Goal: Book appointment/travel/reservation

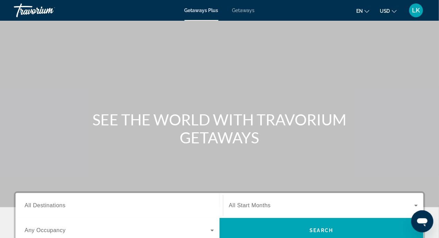
click at [245, 10] on span "Getaways" at bounding box center [243, 11] width 22 height 6
click at [68, 206] on input "Destination All Destinations" at bounding box center [119, 206] width 189 height 8
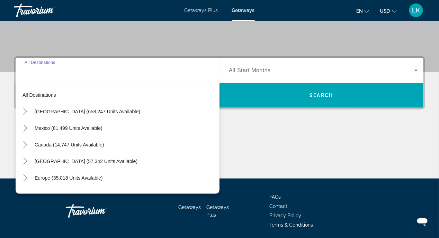
scroll to position [160, 0]
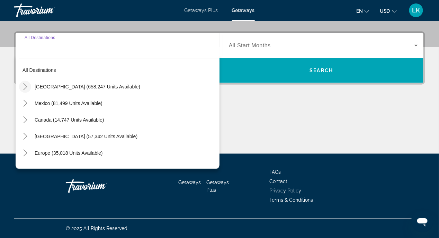
click at [24, 87] on icon "Toggle United States (658,247 units available)" at bounding box center [25, 86] width 7 height 7
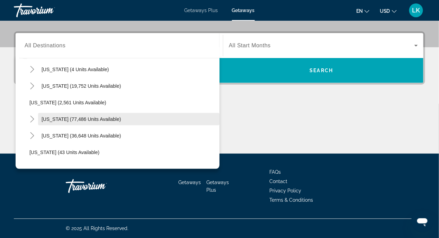
scroll to position [103, 0]
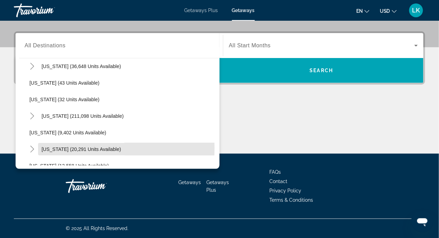
click at [82, 148] on span "[US_STATE] (20,291 units available)" at bounding box center [82, 150] width 80 height 6
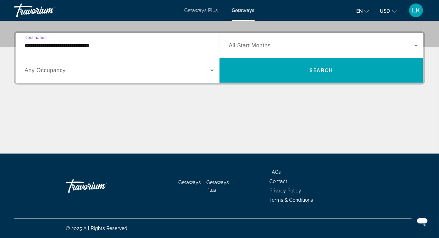
click at [111, 46] on input "**********" at bounding box center [119, 46] width 189 height 8
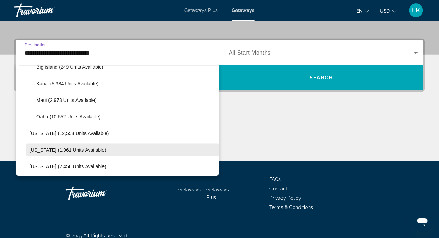
scroll to position [210, 0]
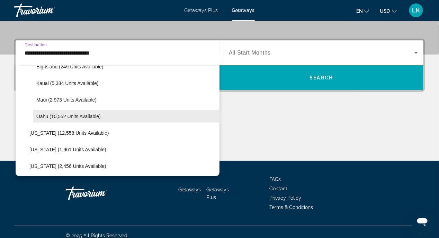
click at [60, 119] on span "Search widget" at bounding box center [126, 116] width 187 height 17
type input "**********"
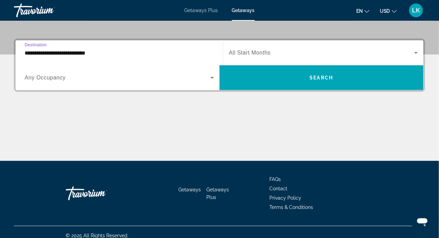
scroll to position [160, 0]
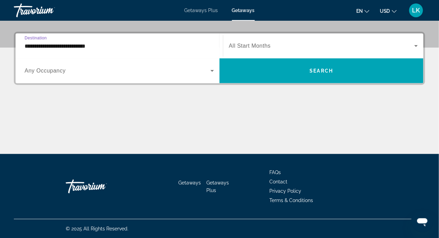
click at [60, 119] on div "Main content" at bounding box center [219, 128] width 411 height 52
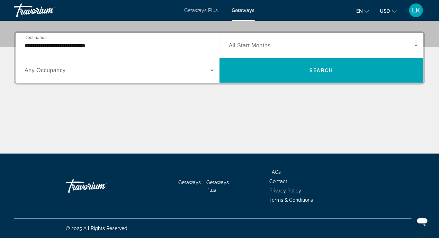
click at [212, 71] on icon "Search widget" at bounding box center [211, 71] width 3 height 2
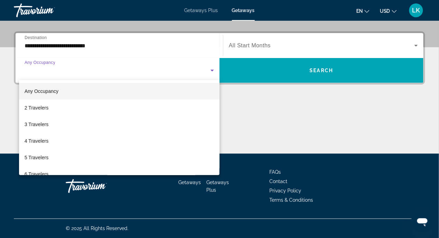
click at [270, 135] on div at bounding box center [219, 119] width 439 height 238
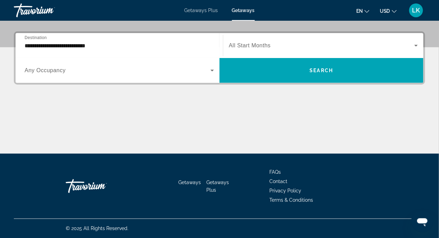
click at [417, 46] on icon "Search widget" at bounding box center [416, 46] width 8 height 8
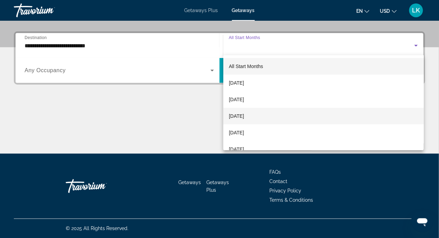
click at [244, 115] on span "November 2025" at bounding box center [236, 116] width 15 height 8
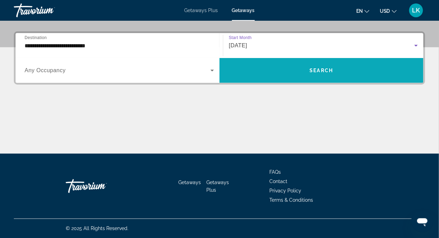
click at [296, 75] on span "Search widget" at bounding box center [321, 70] width 204 height 17
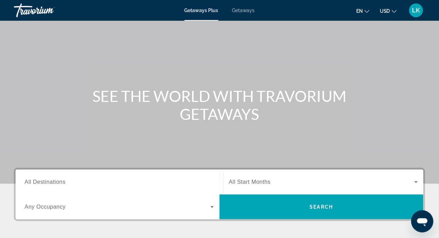
scroll to position [35, 0]
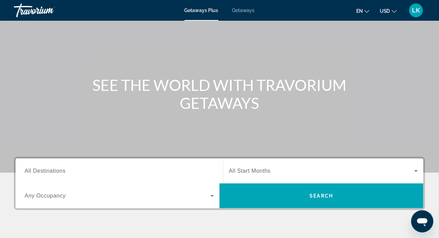
click at [30, 173] on span "All Destinations" at bounding box center [45, 171] width 41 height 6
click at [30, 173] on input "Destination All Destinations" at bounding box center [119, 172] width 189 height 8
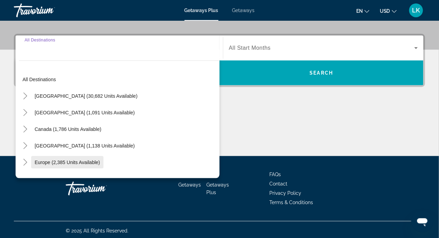
scroll to position [160, 0]
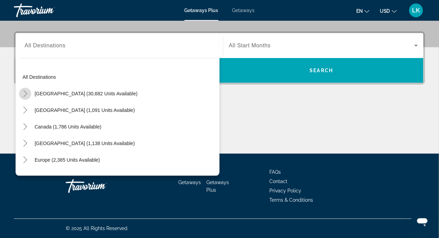
click at [26, 92] on icon "Toggle United States (30,682 units available)" at bounding box center [25, 93] width 7 height 7
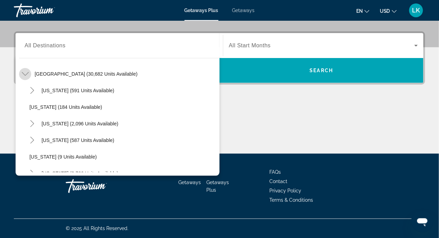
click at [27, 76] on icon "Toggle United States (30,682 units available)" at bounding box center [25, 74] width 7 height 7
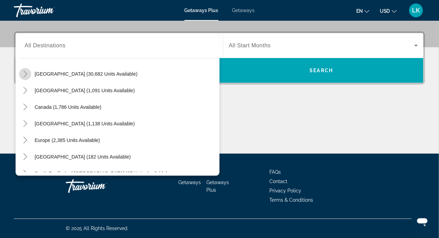
click at [26, 75] on icon "Toggle United States (30,682 units available)" at bounding box center [25, 74] width 7 height 7
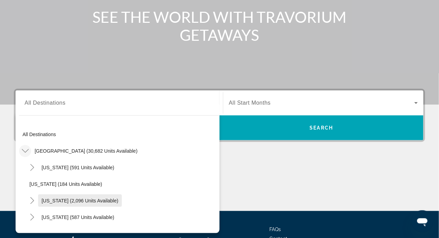
scroll to position [160, 0]
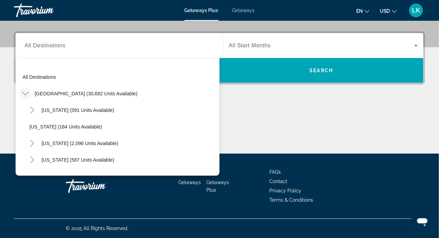
click at [238, 10] on span "Getaways" at bounding box center [243, 11] width 22 height 6
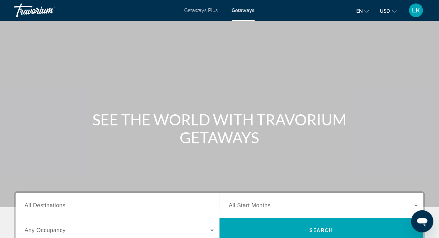
scroll to position [103, 0]
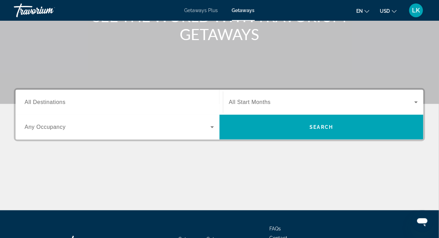
click at [29, 102] on span "All Destinations" at bounding box center [45, 102] width 41 height 6
click at [29, 102] on input "Destination All Destinations" at bounding box center [119, 103] width 189 height 8
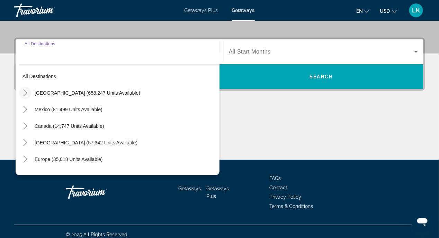
scroll to position [160, 0]
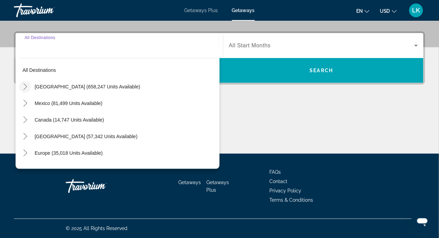
click at [23, 87] on icon "Toggle United States (658,247 units available)" at bounding box center [25, 86] width 7 height 7
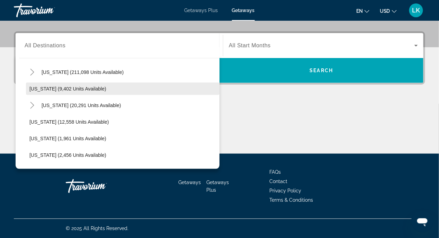
scroll to position [158, 0]
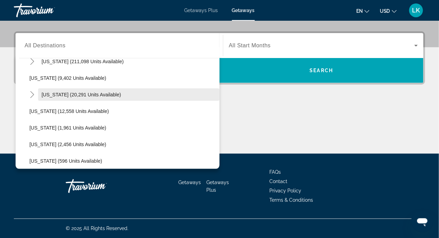
click at [46, 96] on span "[US_STATE] (20,291 units available)" at bounding box center [82, 95] width 80 height 6
type input "**********"
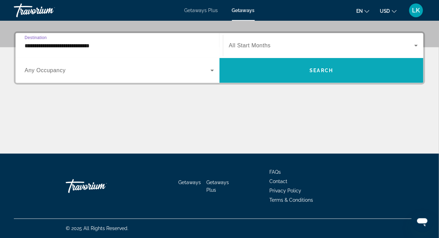
click at [325, 73] on span "Search widget" at bounding box center [321, 70] width 204 height 17
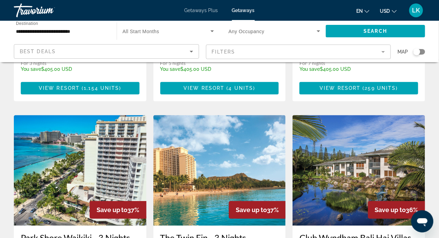
scroll to position [519, 0]
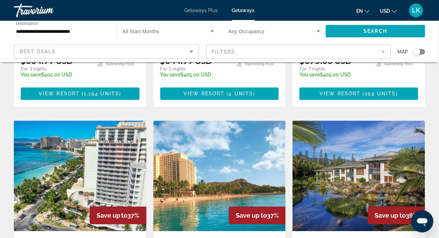
click at [231, 137] on img "Main content" at bounding box center [219, 176] width 133 height 111
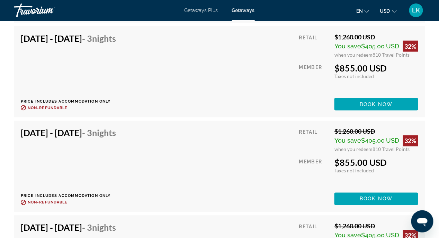
scroll to position [4881, 0]
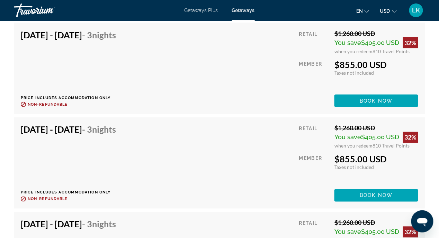
click at [209, 154] on div "[DATE] - [DATE] - 3 Nights Price includes accommodation only Refundable until :…" at bounding box center [219, 164] width 397 height 78
click at [220, 152] on div "[DATE] - [DATE] - 3 Nights Price includes accommodation only Refundable until :…" at bounding box center [219, 164] width 397 height 78
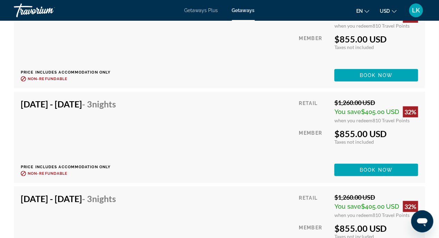
scroll to position [4742, 0]
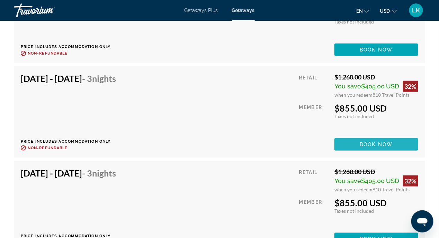
click at [350, 139] on span "Main content" at bounding box center [376, 144] width 84 height 17
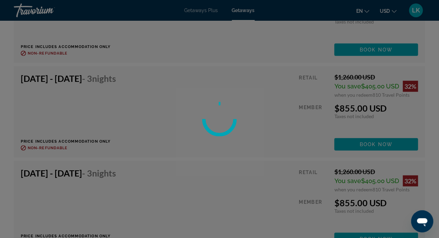
click at [351, 143] on div at bounding box center [219, 119] width 439 height 238
